Goal: Task Accomplishment & Management: Use online tool/utility

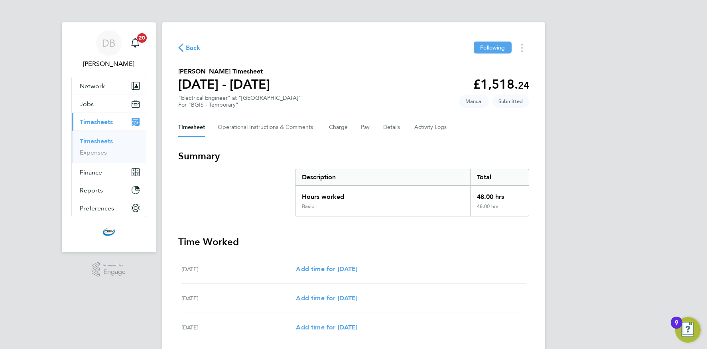
click at [96, 124] on span "Timesheets" at bounding box center [96, 122] width 33 height 8
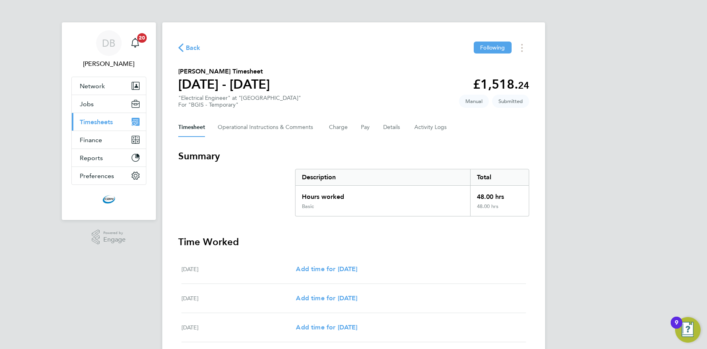
click at [96, 124] on span "Timesheets" at bounding box center [96, 122] width 33 height 8
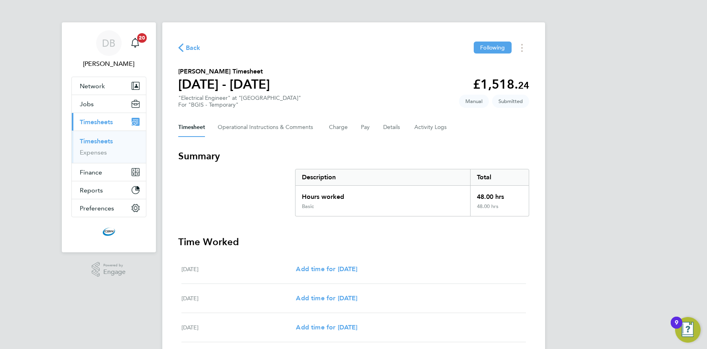
drag, startPoint x: 102, startPoint y: 140, endPoint x: 95, endPoint y: 140, distance: 6.8
click at [102, 140] on link "Timesheets" at bounding box center [96, 141] width 33 height 8
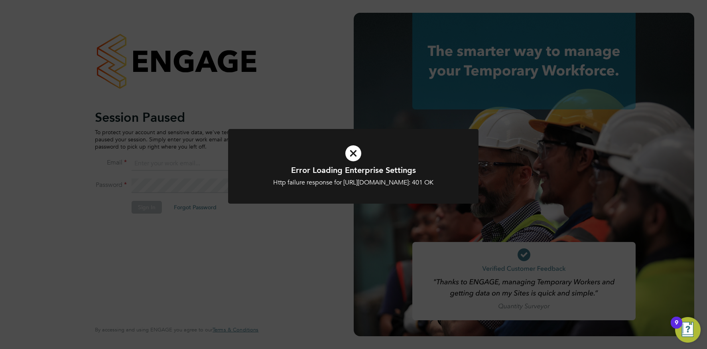
click at [293, 120] on div "Error Loading Enterprise Settings Http failure response for [URL][DOMAIN_NAME]:…" at bounding box center [353, 174] width 707 height 349
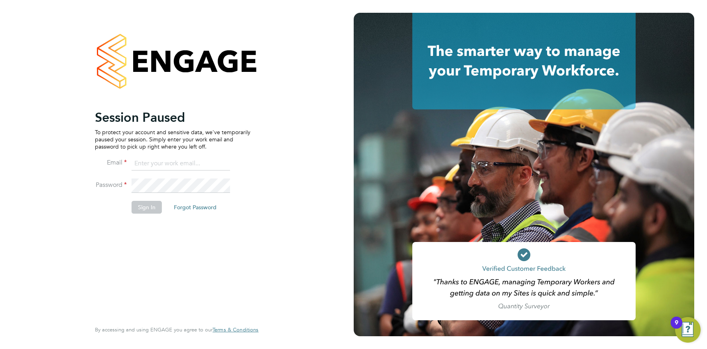
click at [175, 162] on input at bounding box center [181, 163] width 99 height 14
type input "[EMAIL_ADDRESS][DOMAIN_NAME]"
click at [147, 204] on button "Sign In" at bounding box center [147, 207] width 30 height 13
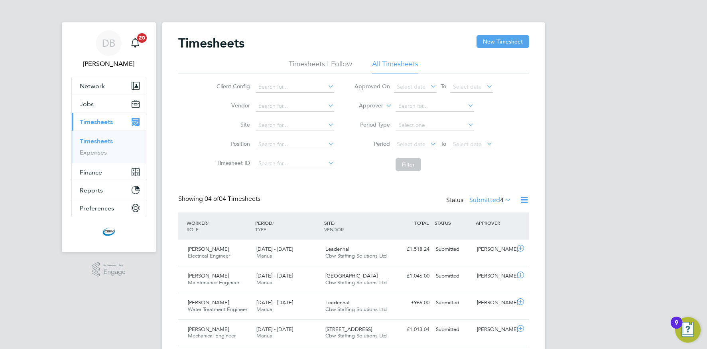
click at [523, 197] on icon at bounding box center [524, 200] width 10 height 10
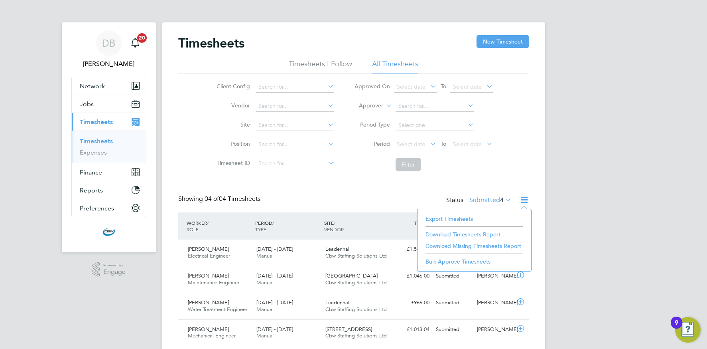
click at [453, 215] on li "Export Timesheets" at bounding box center [475, 218] width 106 height 11
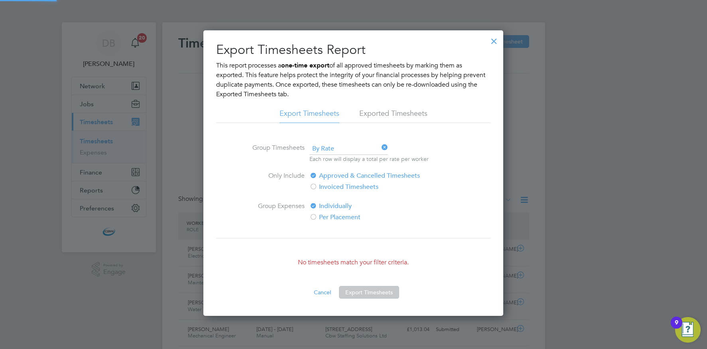
scroll to position [285, 300]
drag, startPoint x: 498, startPoint y: 43, endPoint x: 500, endPoint y: 48, distance: 5.7
click at [498, 43] on div at bounding box center [494, 39] width 14 height 14
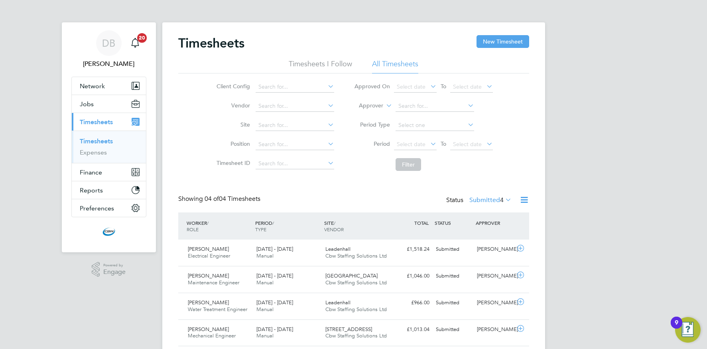
scroll to position [20, 69]
